Goal: Book appointment/travel/reservation

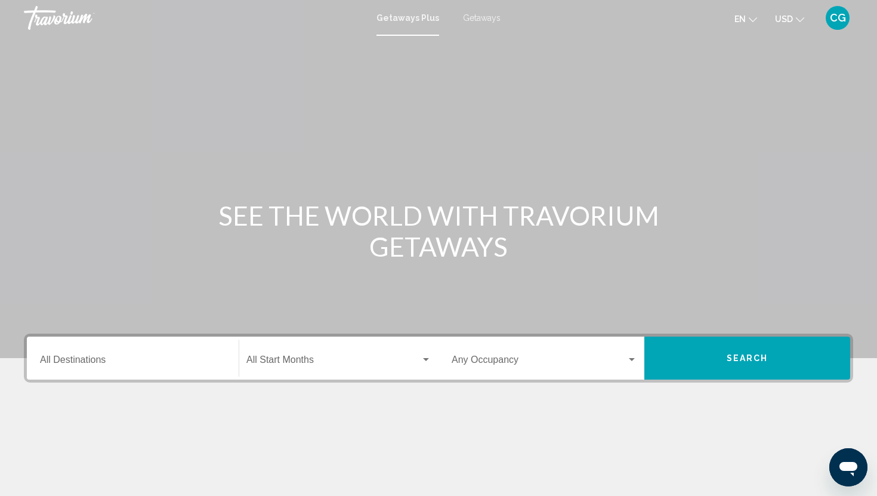
click at [89, 357] on input "Destination All Destinations" at bounding box center [132, 362] width 185 height 11
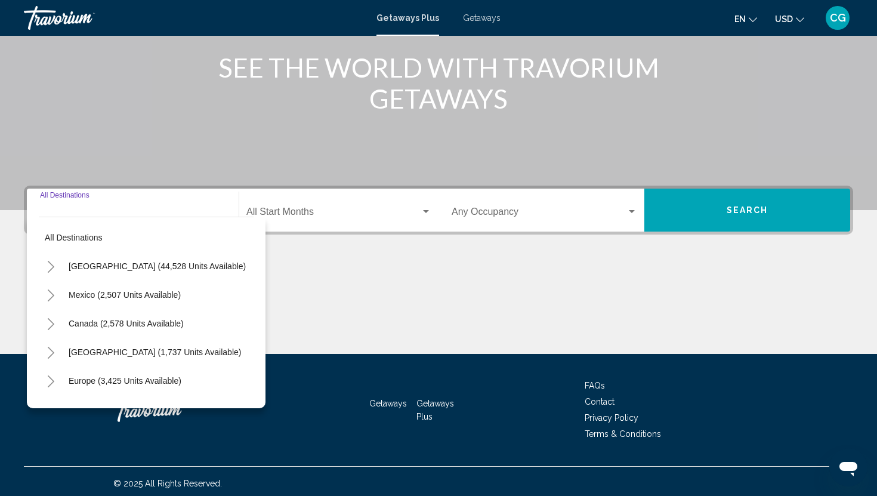
scroll to position [152, 0]
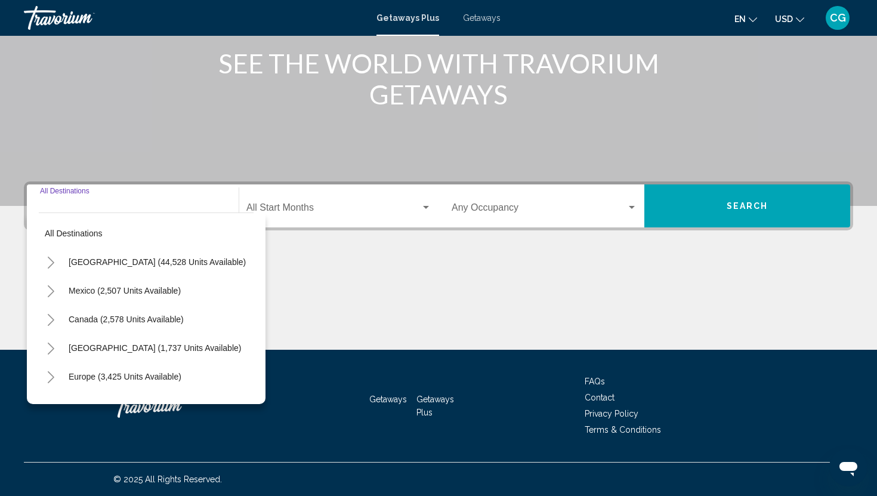
click at [45, 292] on button "Toggle Mexico (2,507 units available)" at bounding box center [51, 291] width 24 height 24
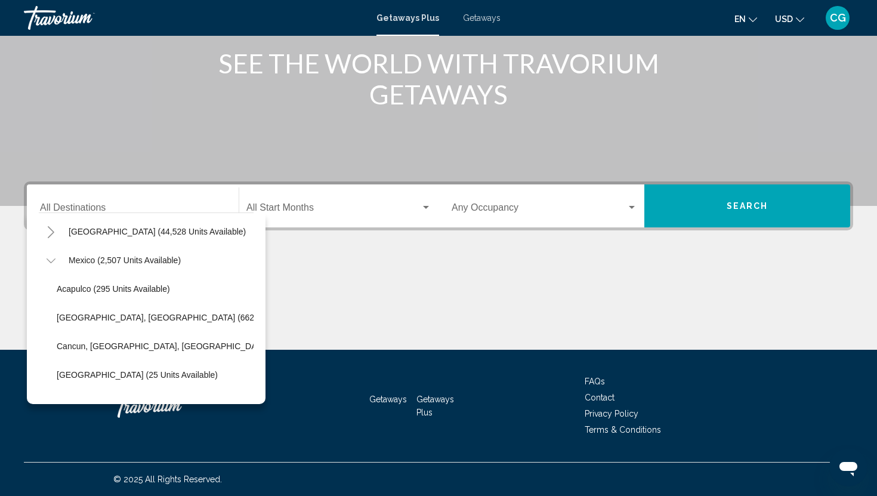
scroll to position [32, 0]
click at [70, 350] on button "Cancun, [GEOGRAPHIC_DATA], [GEOGRAPHIC_DATA] (361 units available)" at bounding box center [202, 344] width 302 height 27
type input "**********"
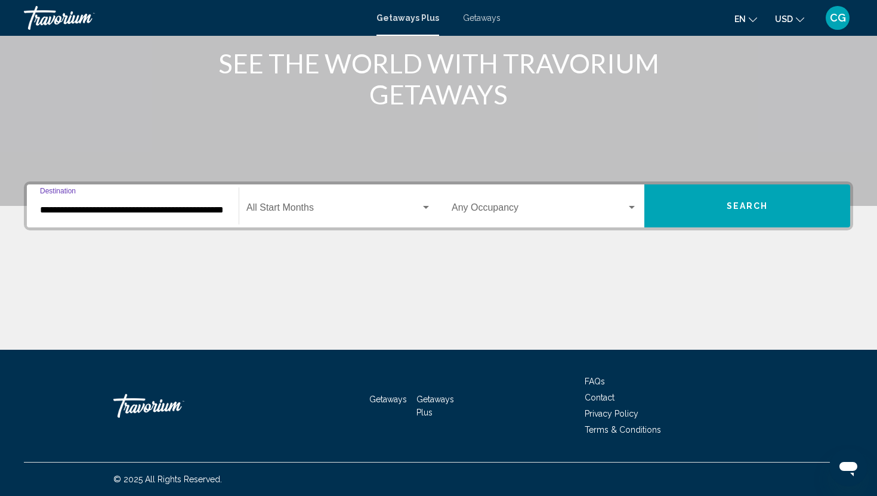
click at [425, 208] on div "Search widget" at bounding box center [426, 207] width 6 height 3
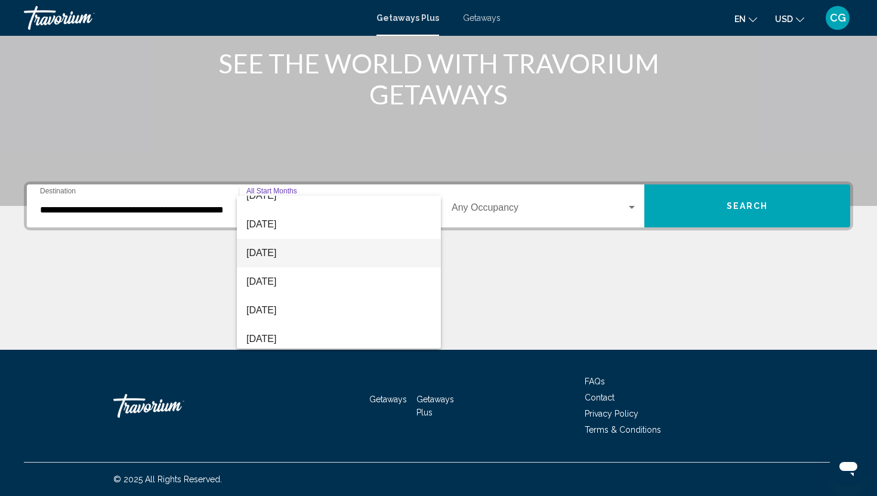
scroll to position [42, 0]
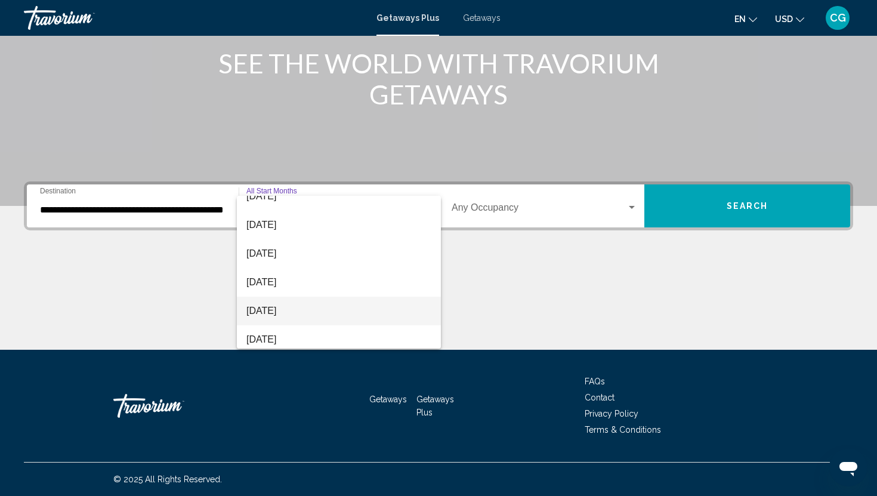
click at [308, 309] on span "[DATE]" at bounding box center [338, 310] width 185 height 29
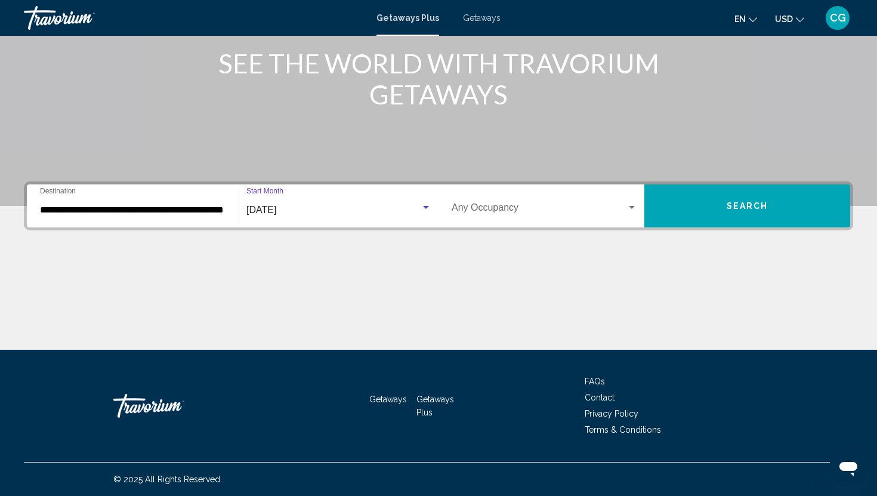
click at [708, 209] on button "Search" at bounding box center [747, 205] width 206 height 43
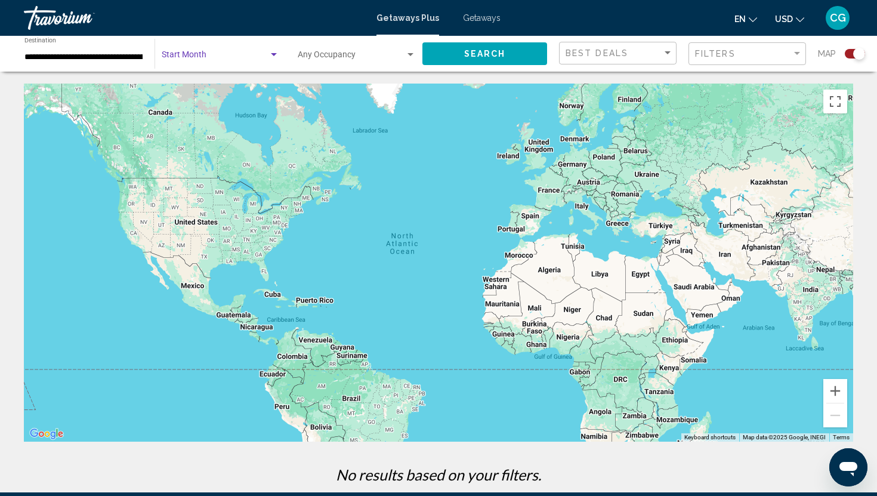
click at [272, 54] on div "Search widget" at bounding box center [274, 54] width 6 height 3
click at [375, 40] on div at bounding box center [438, 248] width 877 height 496
click at [97, 64] on div "**********" at bounding box center [83, 54] width 118 height 33
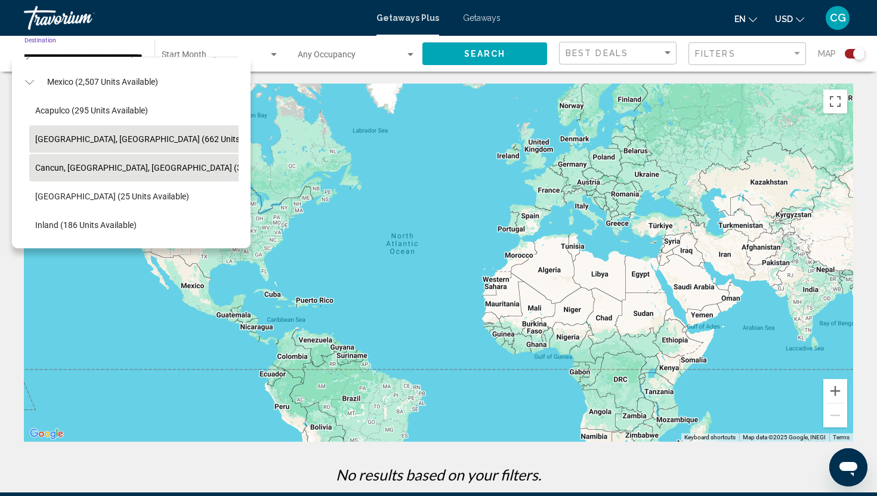
scroll to position [51, 7]
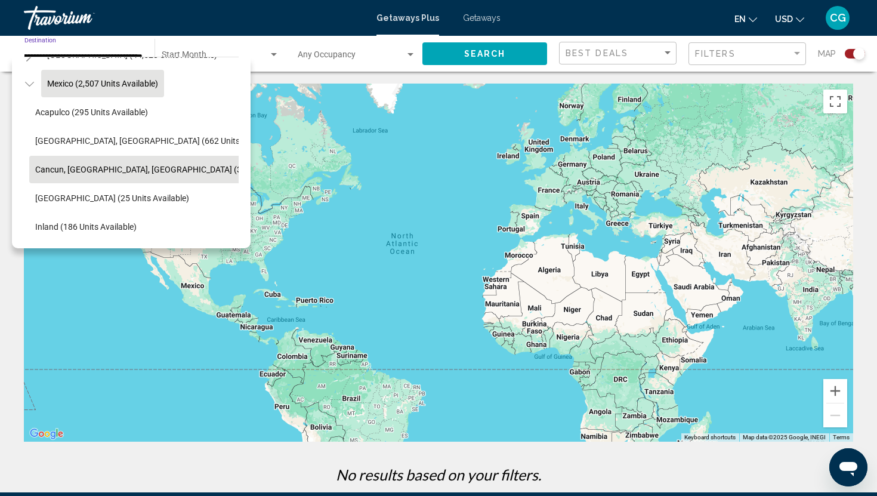
click at [95, 82] on span "Mexico (2,507 units available)" at bounding box center [102, 84] width 111 height 10
type input "**********"
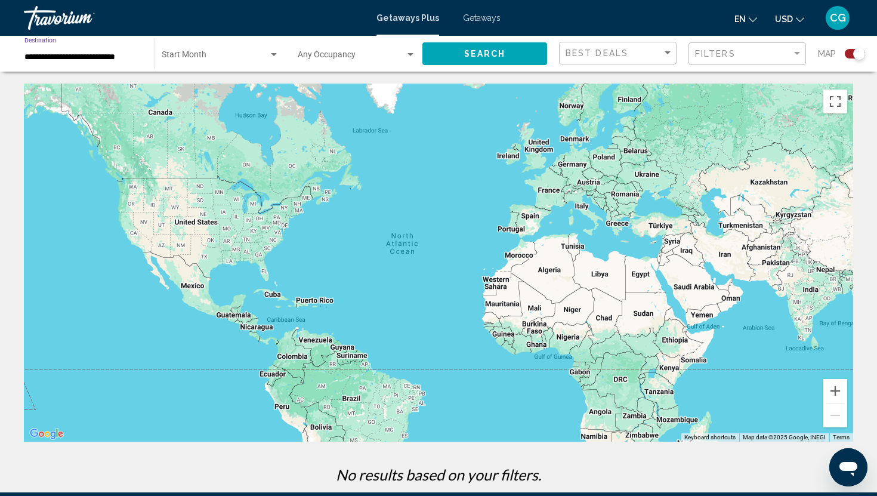
click at [490, 51] on span "Search" at bounding box center [485, 55] width 42 height 10
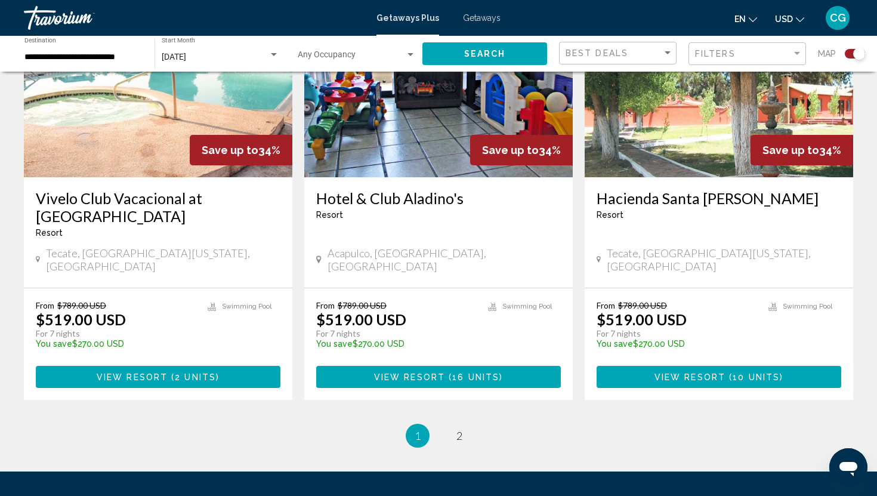
scroll to position [1853, 0]
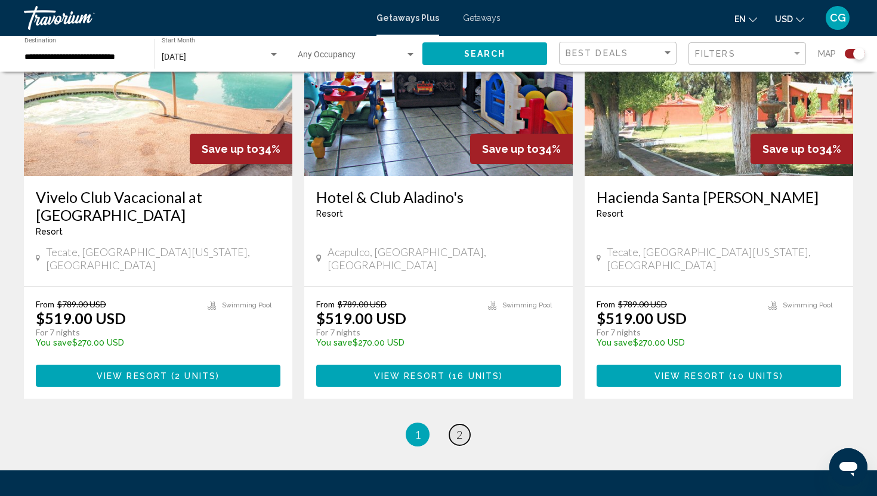
click at [463, 424] on link "page 2" at bounding box center [459, 434] width 21 height 21
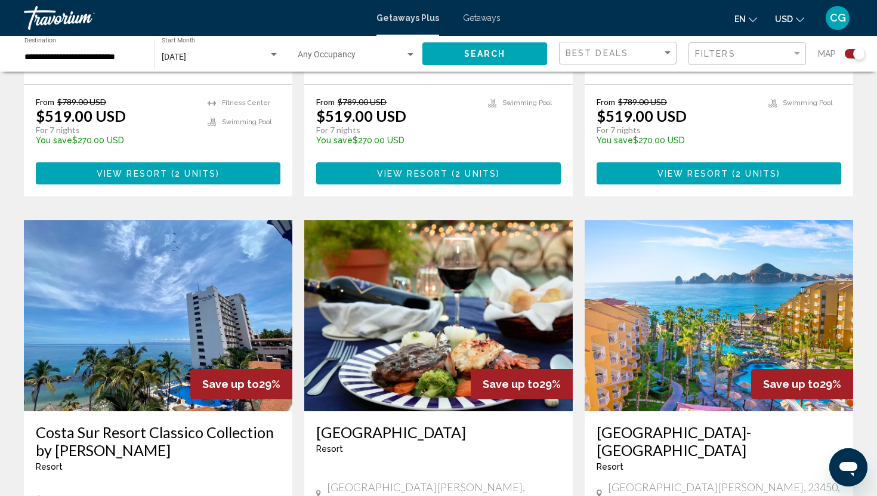
scroll to position [716, 0]
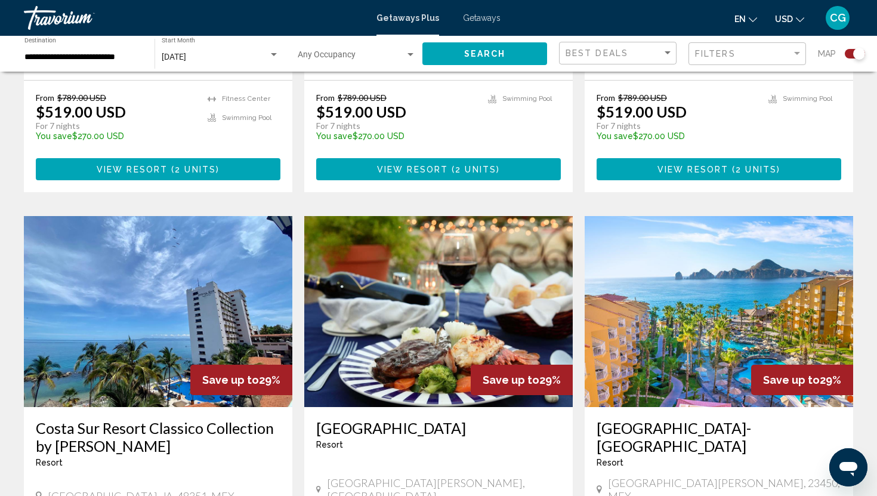
click at [719, 317] on img "Main content" at bounding box center [718, 311] width 268 height 191
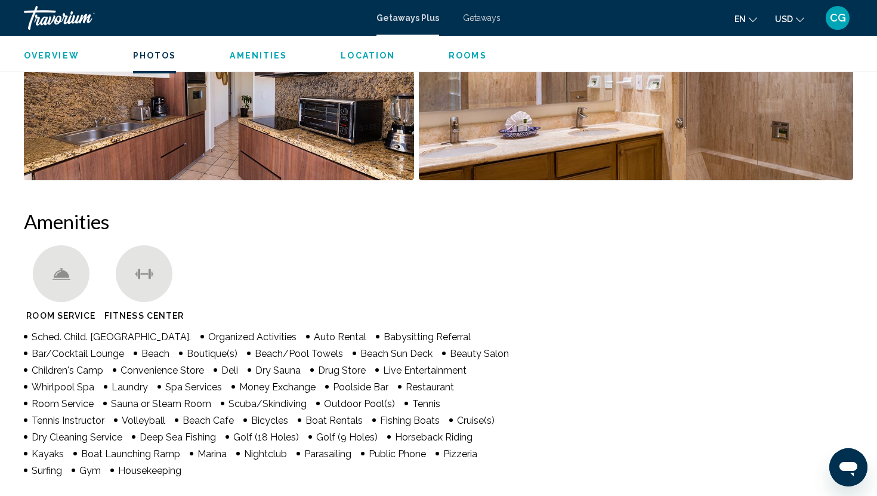
scroll to position [753, 0]
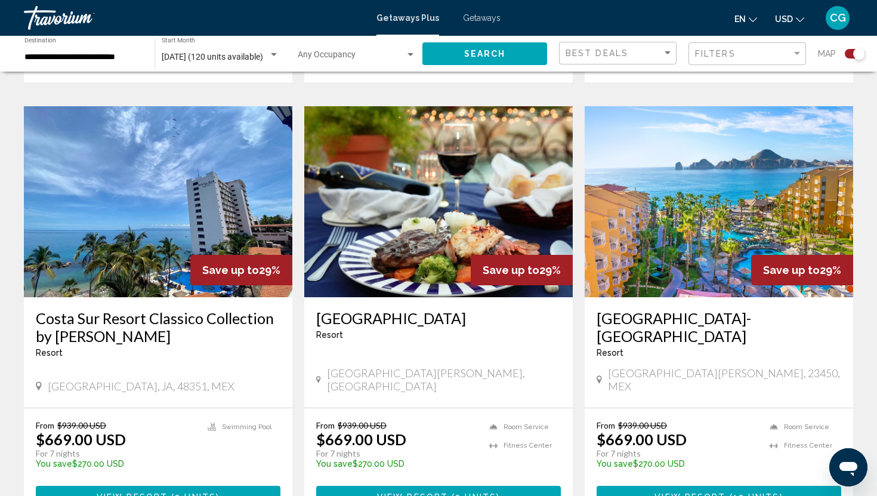
scroll to position [838, 0]
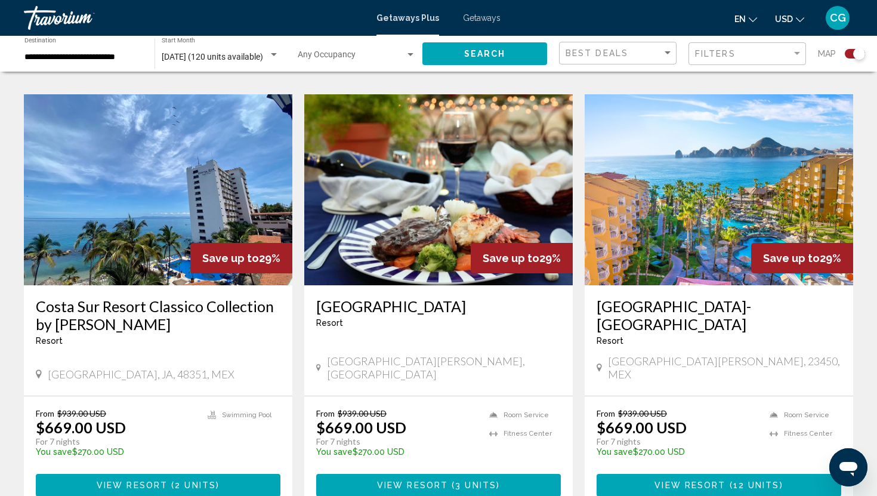
click at [142, 231] on img "Main content" at bounding box center [158, 189] width 268 height 191
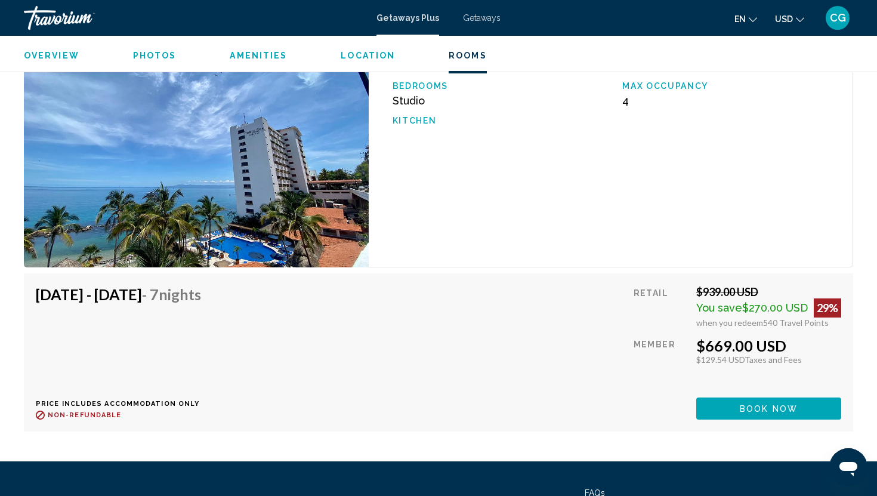
scroll to position [1984, 0]
